Goal: Task Accomplishment & Management: Use online tool/utility

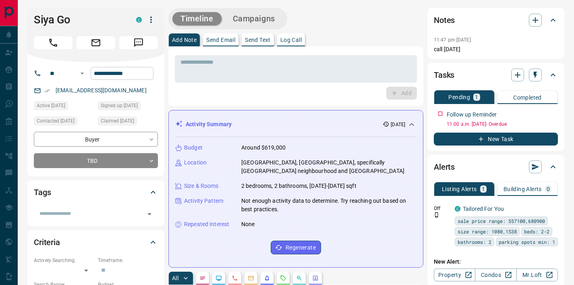
click at [121, 77] on input "**********" at bounding box center [122, 73] width 63 height 13
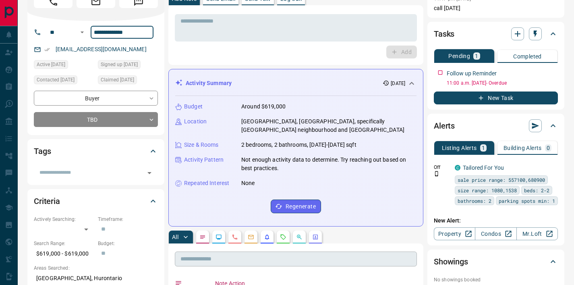
scroll to position [155, 0]
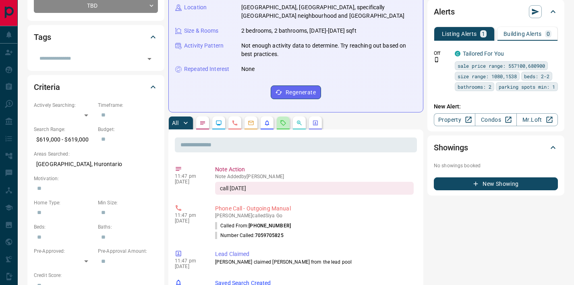
click at [283, 126] on button "button" at bounding box center [283, 122] width 13 height 13
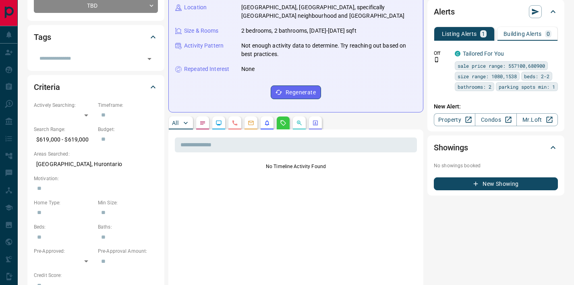
click at [180, 125] on button "All" at bounding box center [181, 122] width 24 height 13
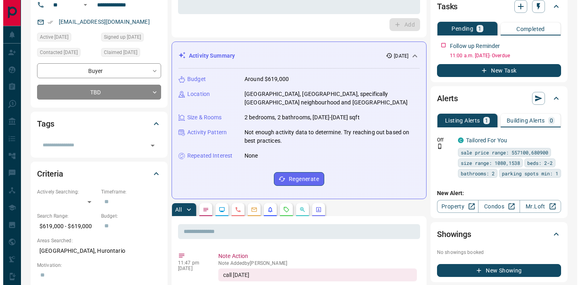
scroll to position [0, 0]
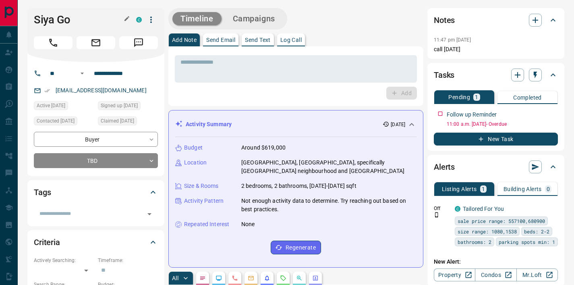
click at [46, 17] on h1 "Siya Go" at bounding box center [79, 19] width 90 height 13
click at [225, 70] on textarea at bounding box center [295, 69] width 231 height 21
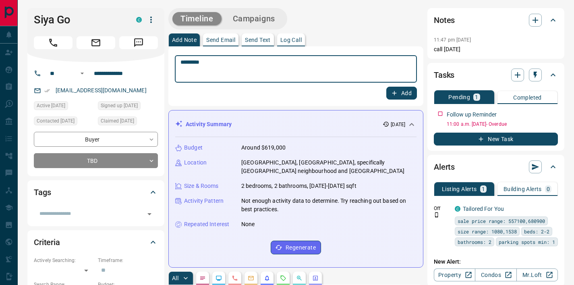
type textarea "*********"
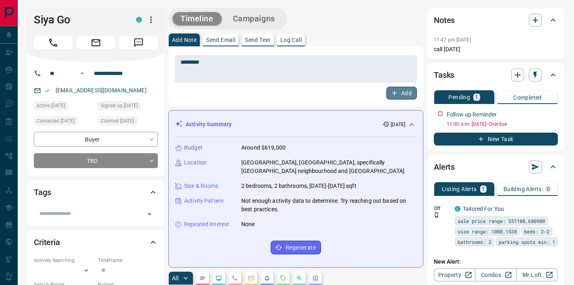
click at [400, 93] on button "Add" at bounding box center [401, 93] width 31 height 13
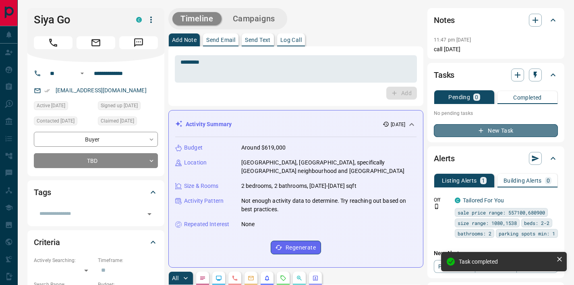
click at [487, 125] on button "New Task" at bounding box center [495, 130] width 124 height 13
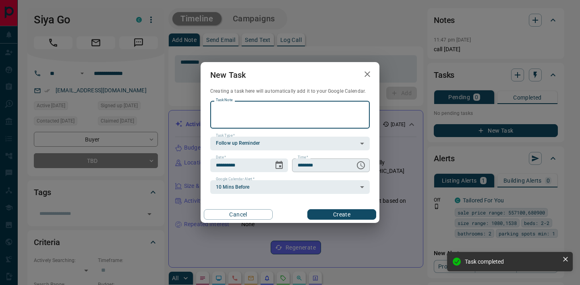
click at [360, 168] on icon "Choose time, selected time is 6:00 AM" at bounding box center [361, 165] width 10 height 10
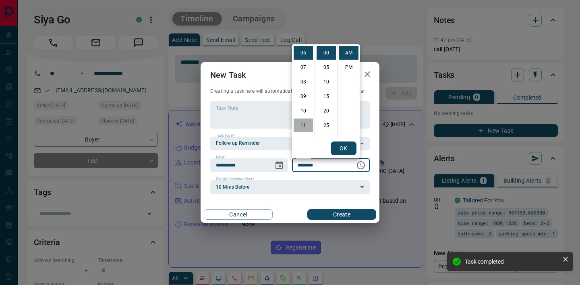
click at [305, 126] on li "11" at bounding box center [302, 125] width 19 height 14
type input "********"
click at [343, 144] on button "OK" at bounding box center [343, 148] width 26 height 14
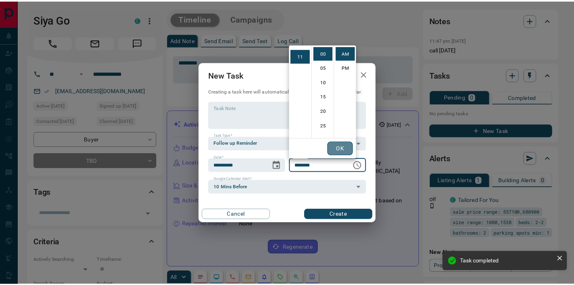
scroll to position [157, 0]
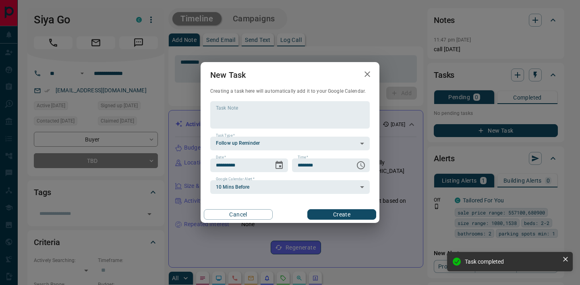
click at [320, 215] on button "Create" at bounding box center [341, 214] width 69 height 10
